Goal: Task Accomplishment & Management: Use online tool/utility

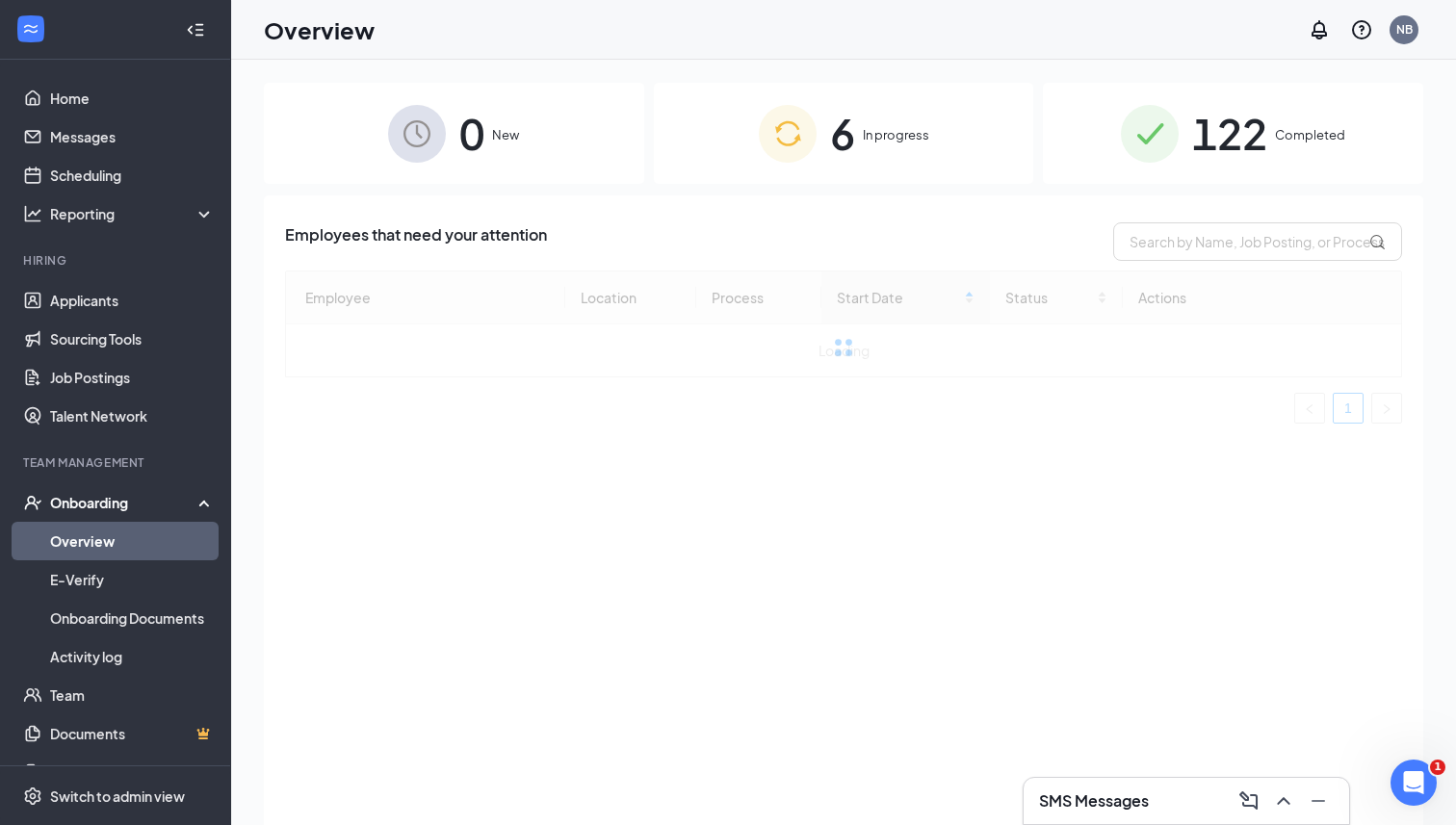
click at [779, 132] on img at bounding box center [787, 134] width 58 height 58
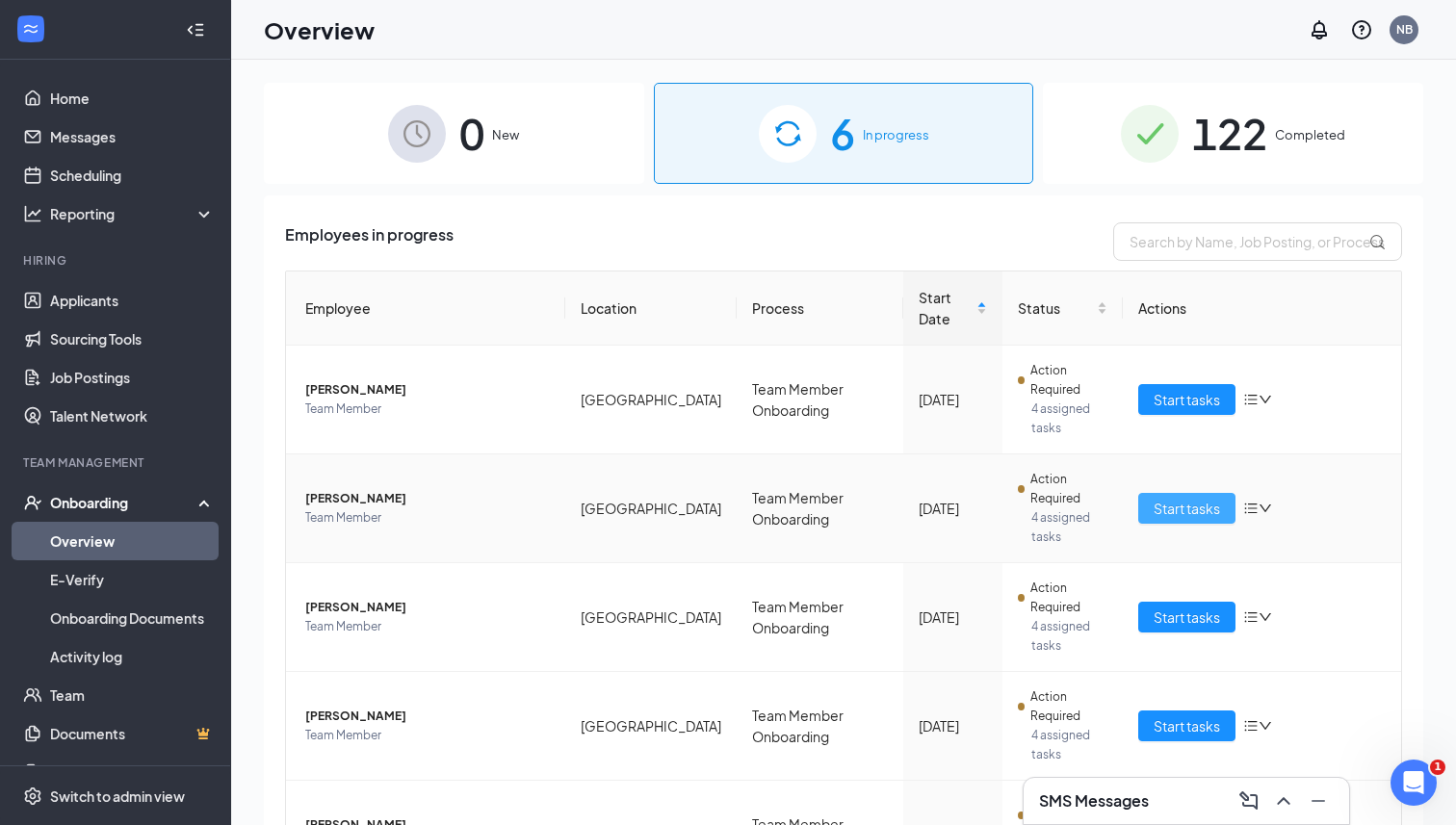
click at [1175, 498] on span "Start tasks" at bounding box center [1187, 509] width 67 height 22
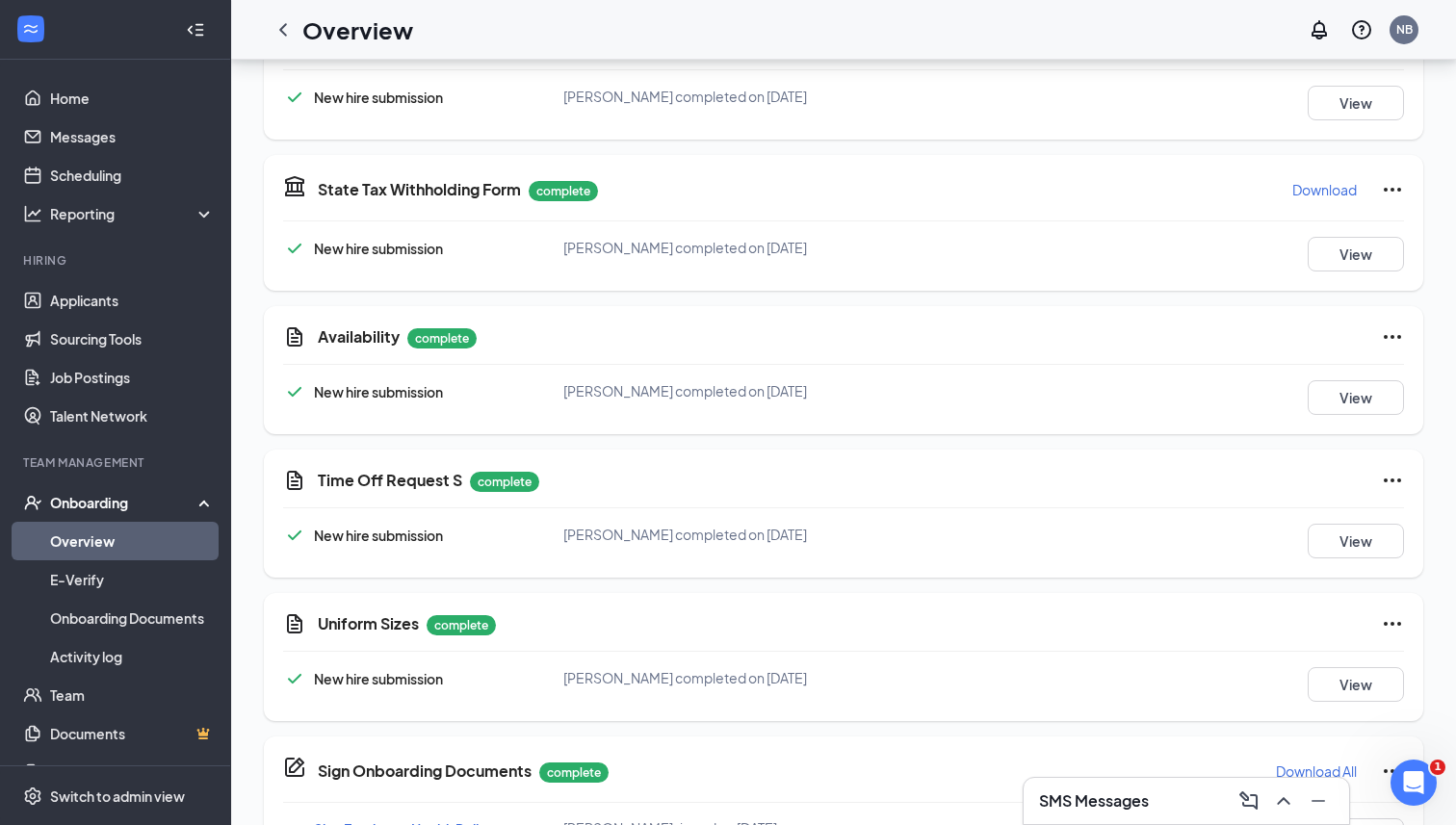
scroll to position [1371, 0]
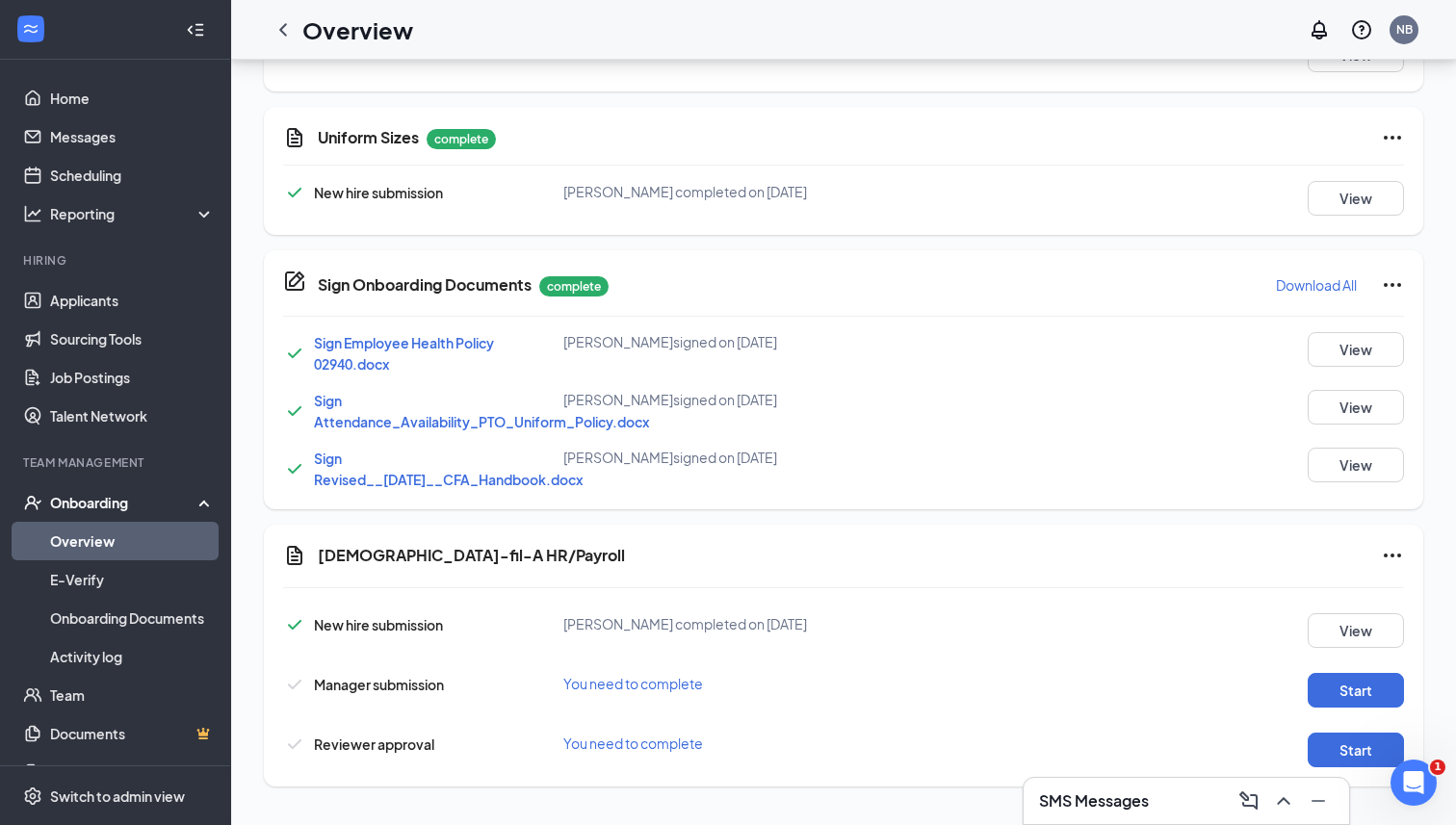
click at [1065, 811] on div "SMS Messages" at bounding box center [1186, 800] width 295 height 30
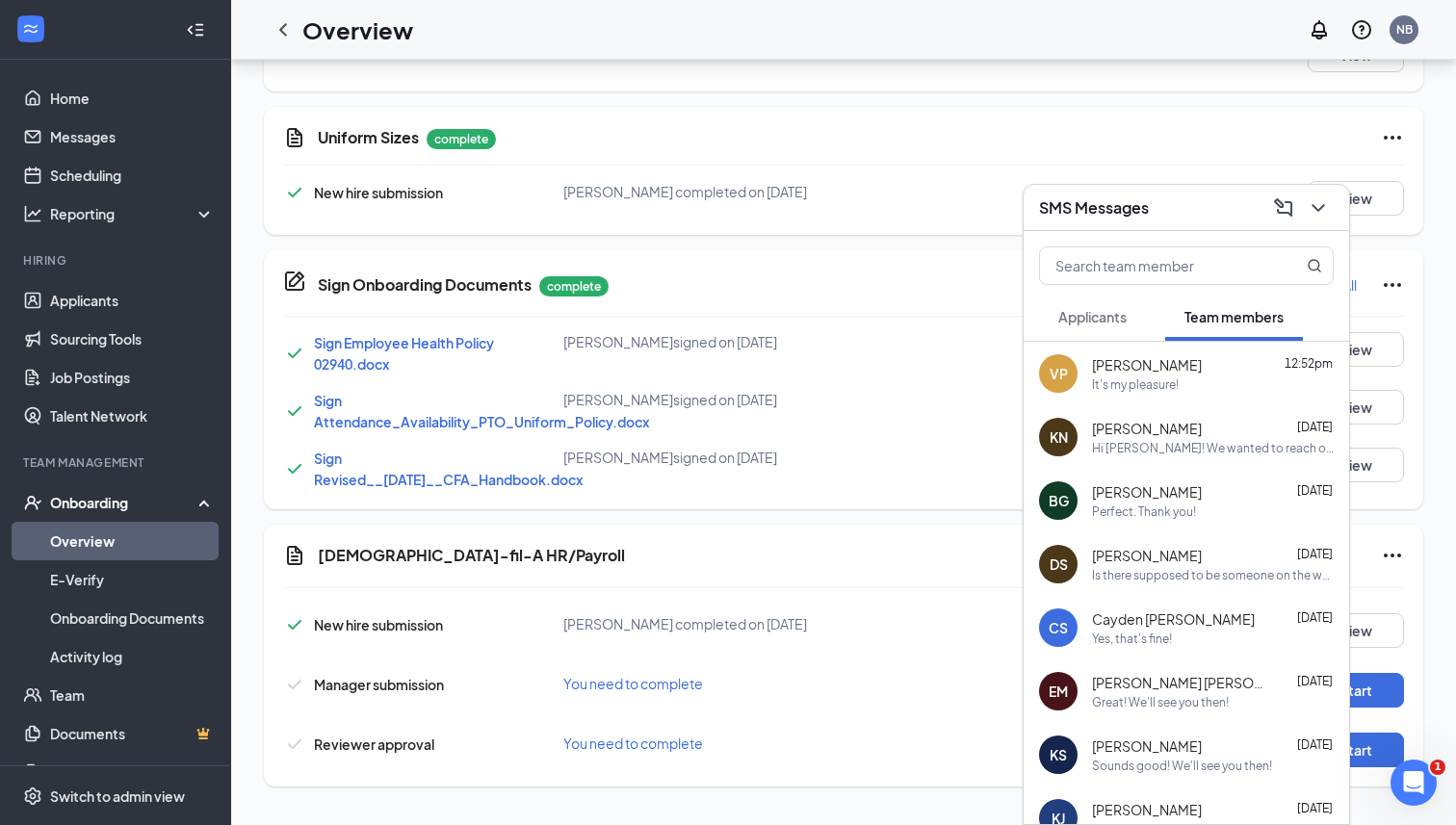
click at [1140, 505] on div "Perfect. Thank you!" at bounding box center [1144, 511] width 104 height 17
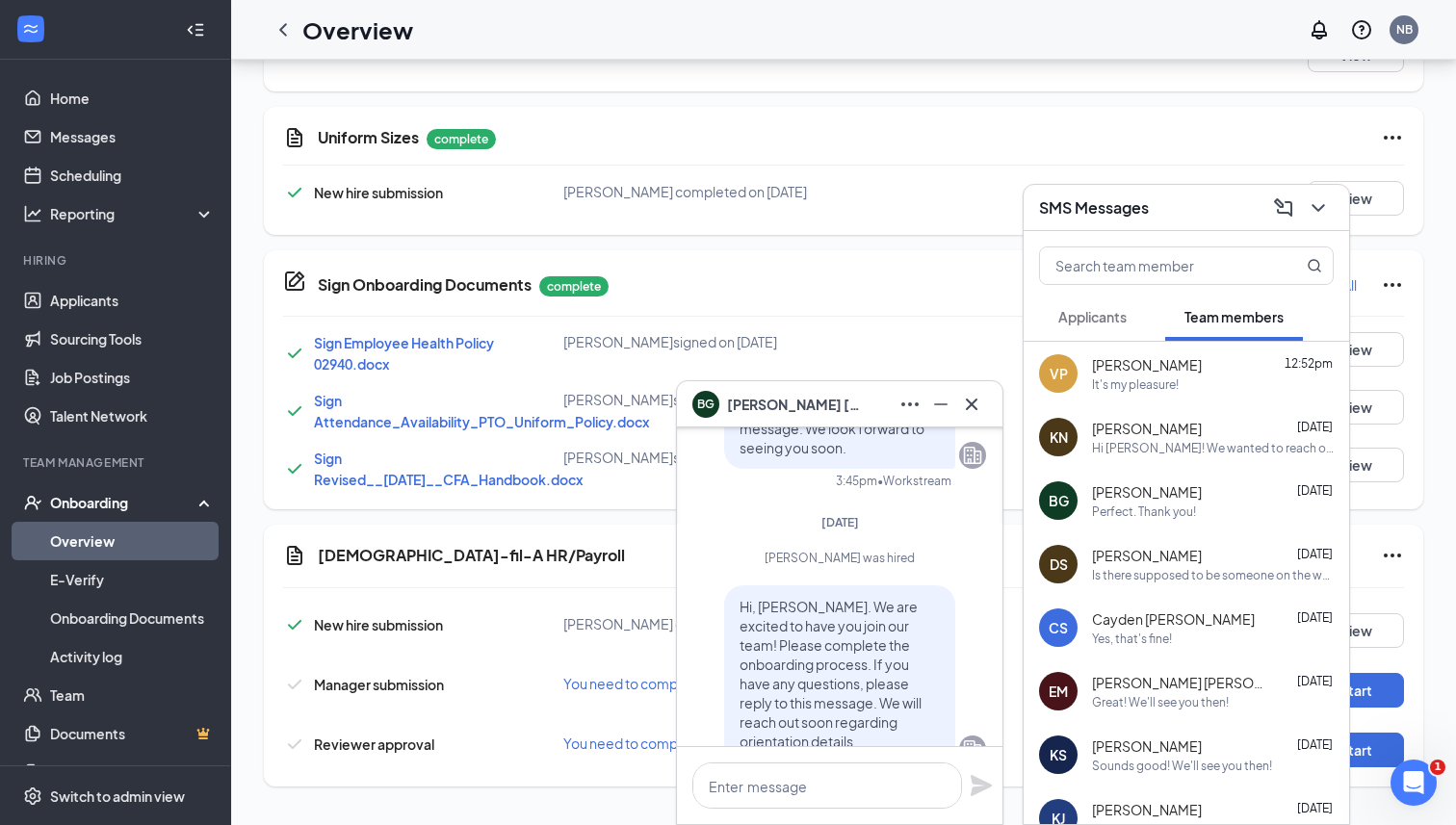
scroll to position [-562, 0]
click at [1113, 631] on div "Yes, that's fine!" at bounding box center [1131, 638] width 80 height 17
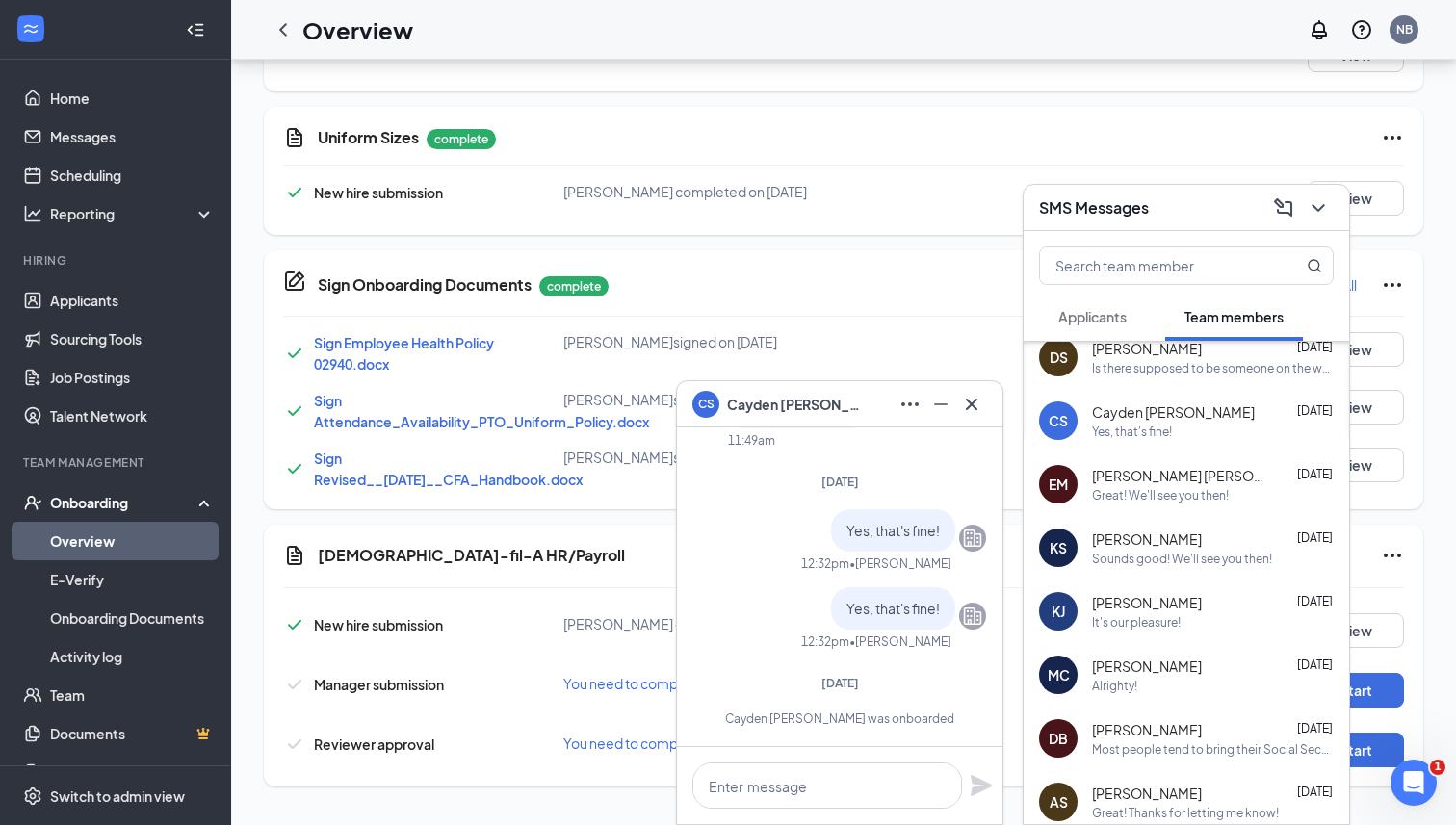
scroll to position [349, 0]
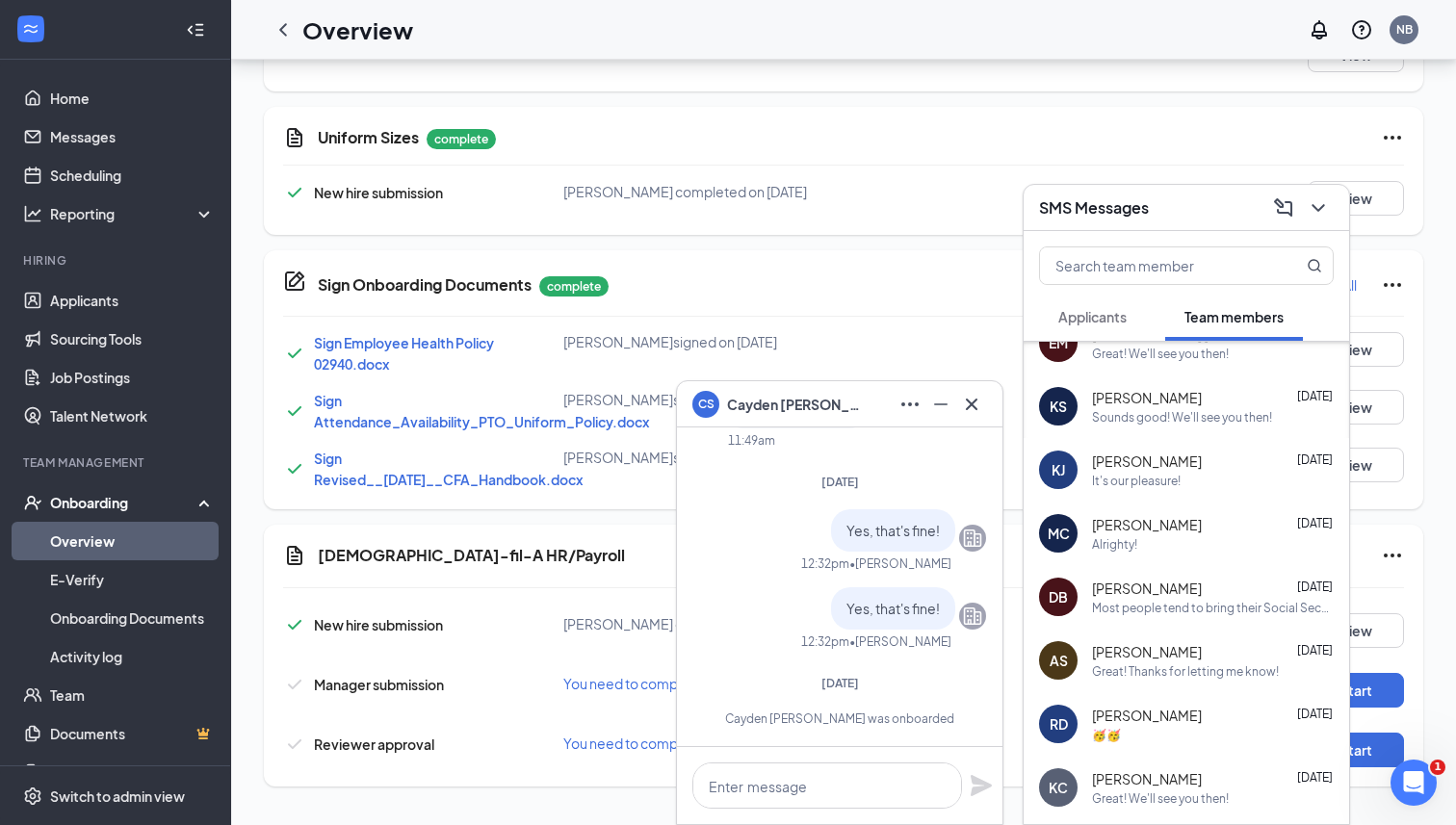
click at [1096, 553] on div "MC [PERSON_NAME] [DATE] Alrighty!" at bounding box center [1186, 533] width 325 height 64
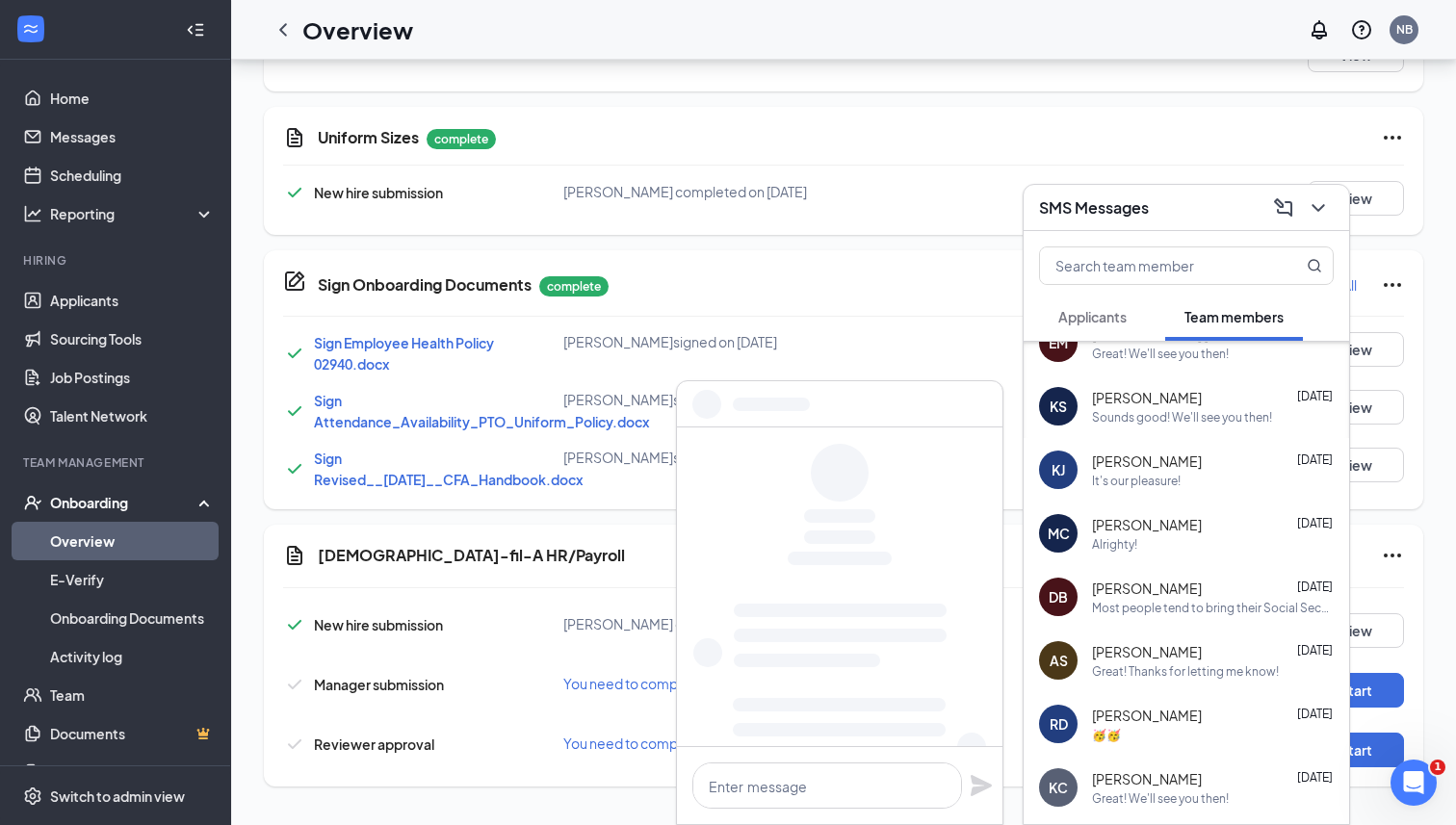
click at [1096, 578] on span "[PERSON_NAME]" at bounding box center [1147, 588] width 110 height 20
